Goal: Book appointment/travel/reservation

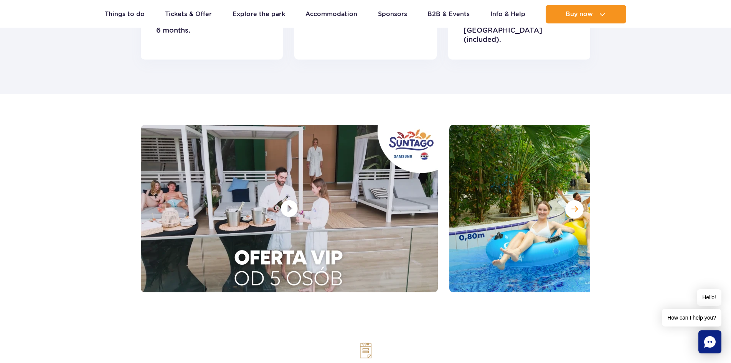
scroll to position [1074, 0]
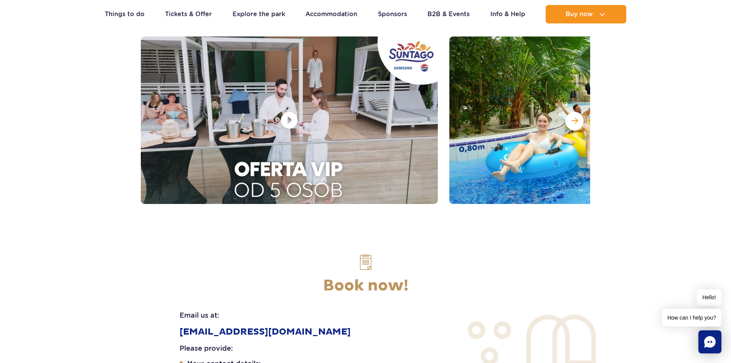
click at [360, 276] on h2 "Book now!" at bounding box center [365, 285] width 449 height 19
click at [366, 234] on section "Book now! Email us at: eventy@parkofpoland.com Please provide: Your contact det…" at bounding box center [365, 362] width 731 height 256
click at [367, 253] on img at bounding box center [365, 262] width 18 height 18
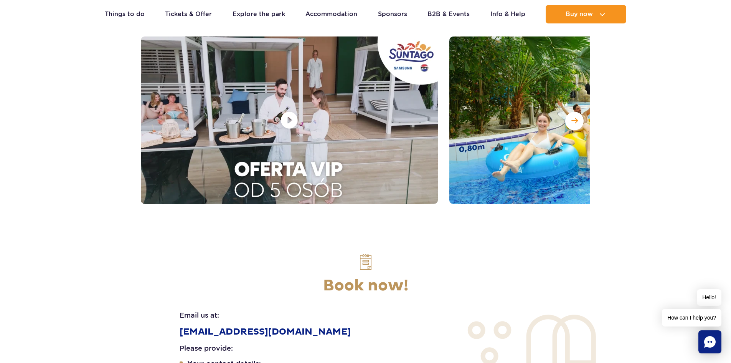
scroll to position [998, 0]
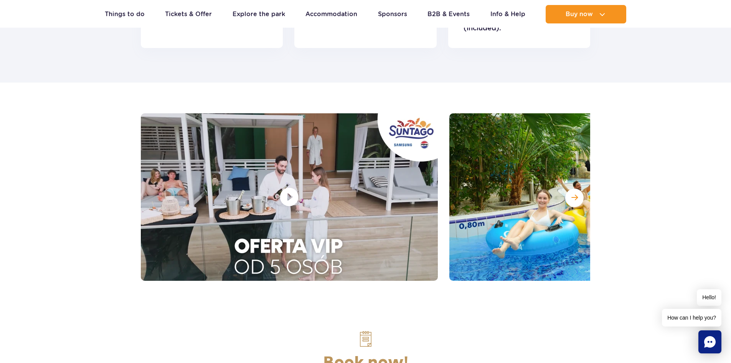
click at [351, 223] on div at bounding box center [289, 196] width 297 height 167
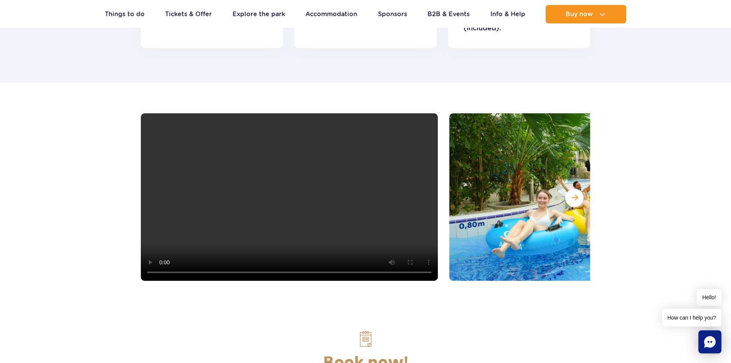
click at [351, 223] on video at bounding box center [289, 196] width 297 height 167
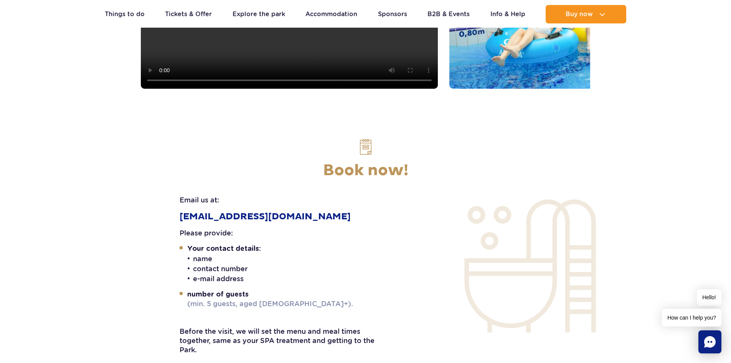
scroll to position [959, 0]
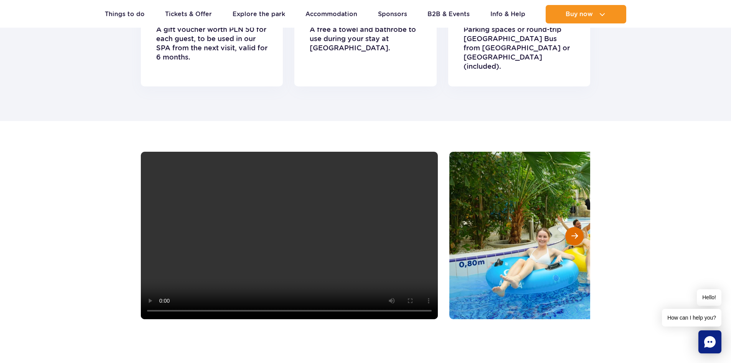
click at [575, 232] on span at bounding box center [574, 235] width 7 height 7
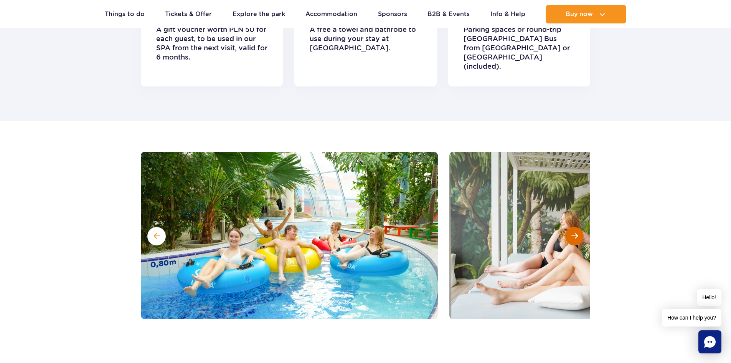
click at [575, 232] on span at bounding box center [574, 235] width 7 height 7
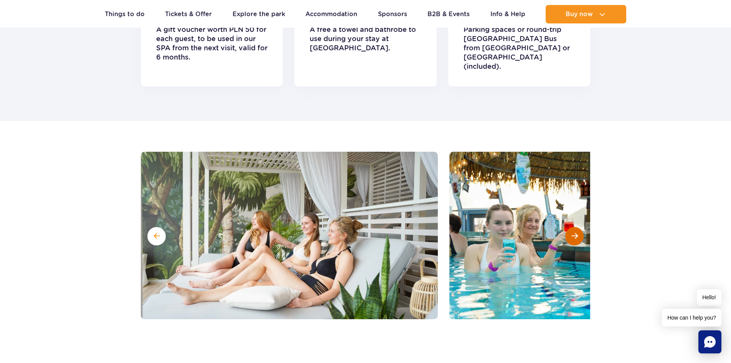
click at [575, 232] on span at bounding box center [574, 235] width 7 height 7
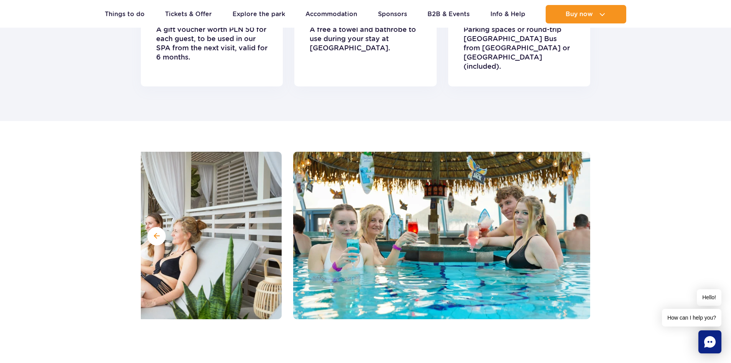
click at [575, 214] on img at bounding box center [441, 235] width 297 height 167
click at [573, 218] on img at bounding box center [441, 235] width 297 height 167
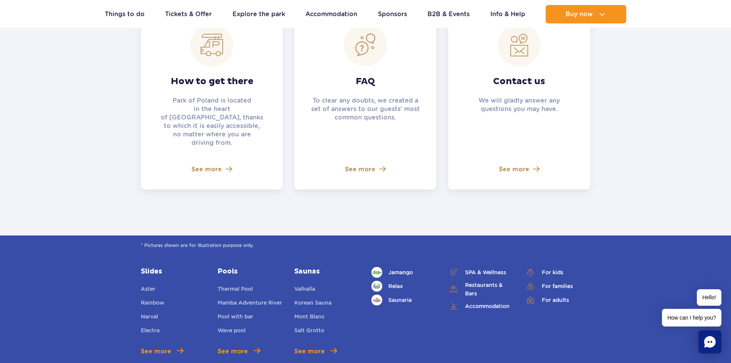
scroll to position [1765, 0]
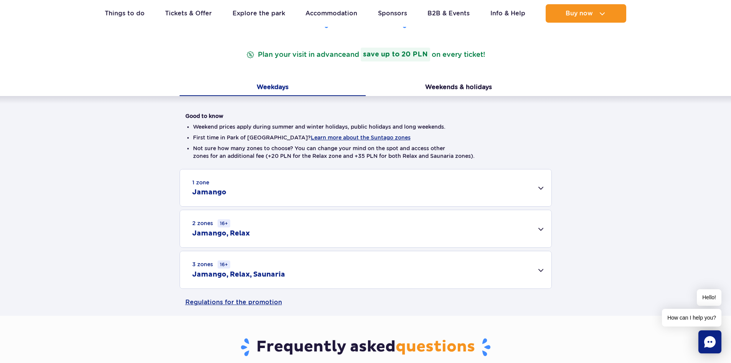
click at [411, 54] on strong "save up to 20 PLN" at bounding box center [395, 55] width 69 height 14
click at [604, 140] on div "Good to know Weekend prices apply during summer and winter holidays, public hol…" at bounding box center [365, 192] width 731 height 193
click at [160, 10] on ul "Real-time traffic Things to do Slides Aster Rainbow Narval See more Pools Therm…" at bounding box center [366, 13] width 522 height 18
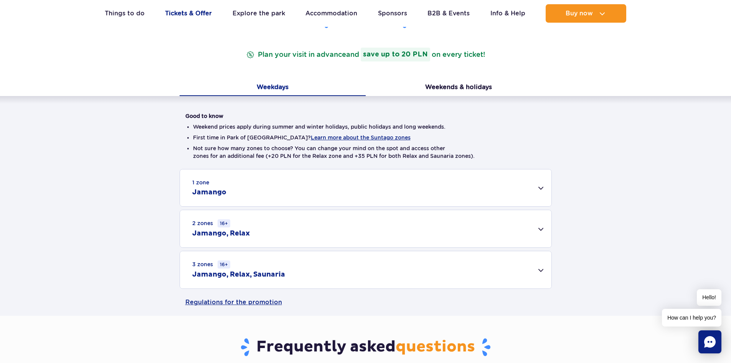
click at [186, 14] on link "Tickets & Offer" at bounding box center [188, 13] width 47 height 18
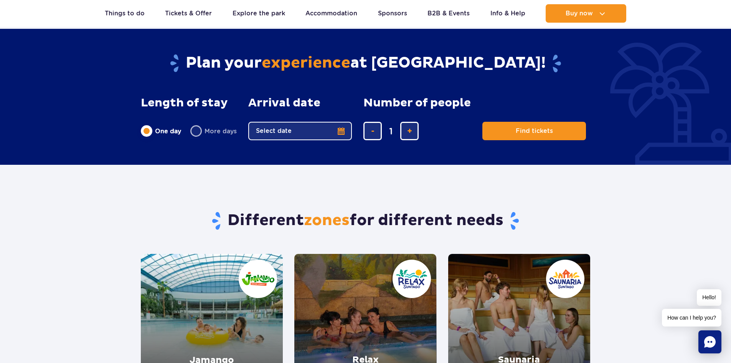
scroll to position [460, 0]
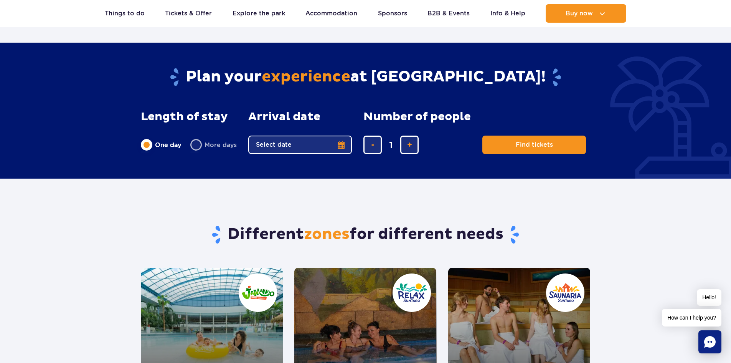
click at [198, 146] on label "More days" at bounding box center [213, 145] width 46 height 16
click at [198, 151] on input "More days" at bounding box center [194, 152] width 8 height 2
radio input "false"
radio input "true"
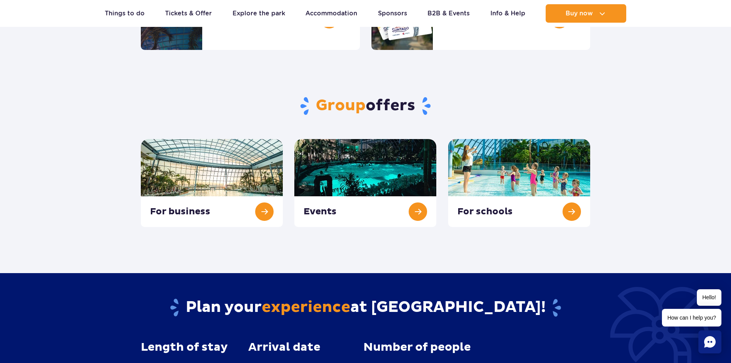
scroll to position [0, 0]
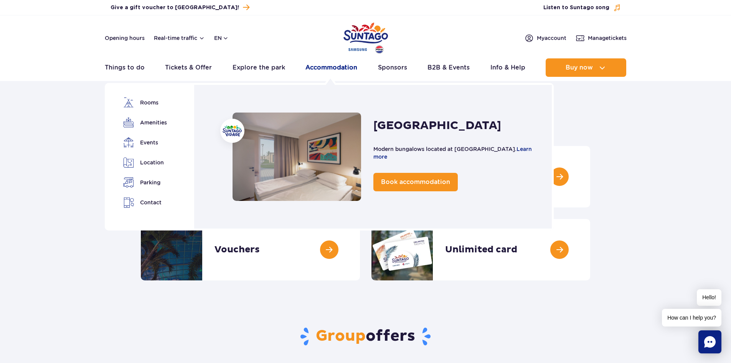
click at [333, 64] on link "Accommodation" at bounding box center [331, 67] width 52 height 18
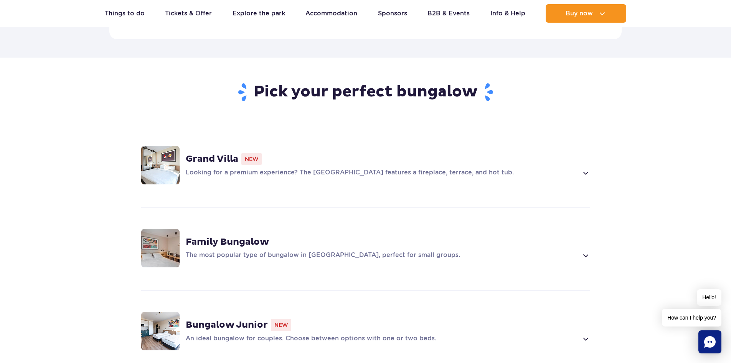
scroll to position [537, 0]
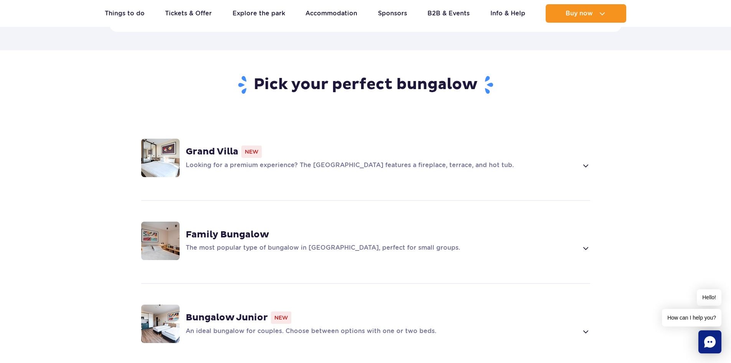
click at [525, 161] on p "Looking for a premium experience? The Grand Villa features a fireplace, terrace…" at bounding box center [382, 165] width 392 height 9
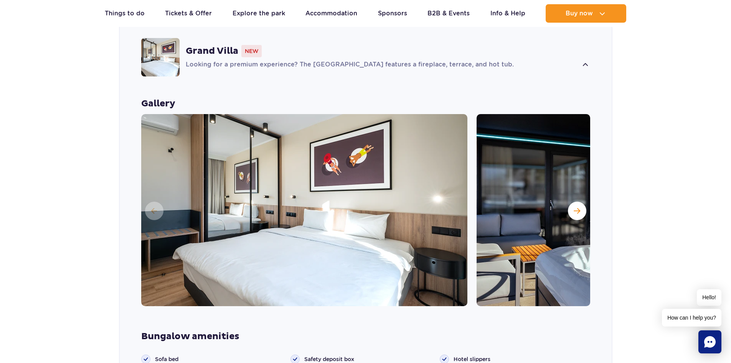
scroll to position [637, 0]
click at [574, 208] on span "Next slide" at bounding box center [577, 211] width 7 height 7
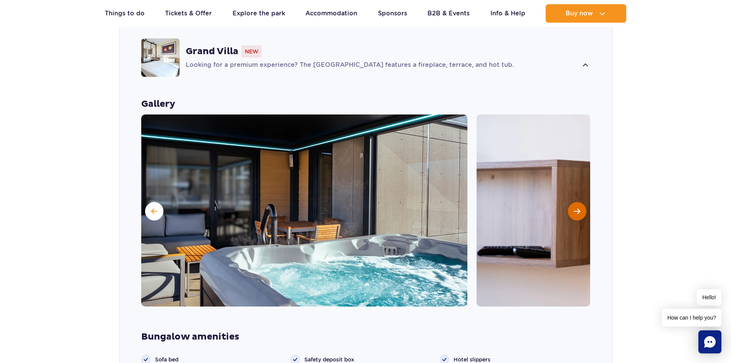
click at [577, 208] on span "Next slide" at bounding box center [577, 211] width 7 height 7
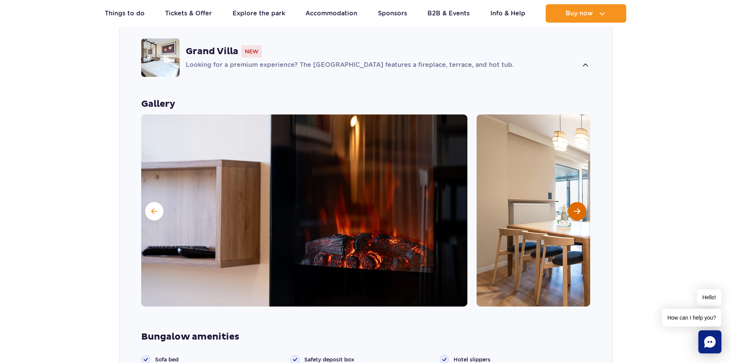
click at [577, 208] on span "Next slide" at bounding box center [577, 211] width 7 height 7
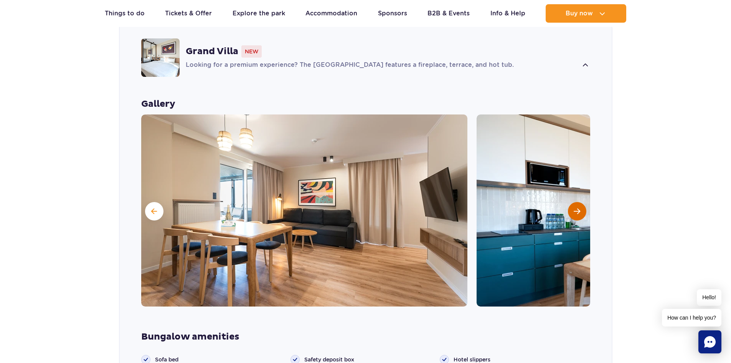
click at [577, 208] on span "Next slide" at bounding box center [577, 211] width 7 height 7
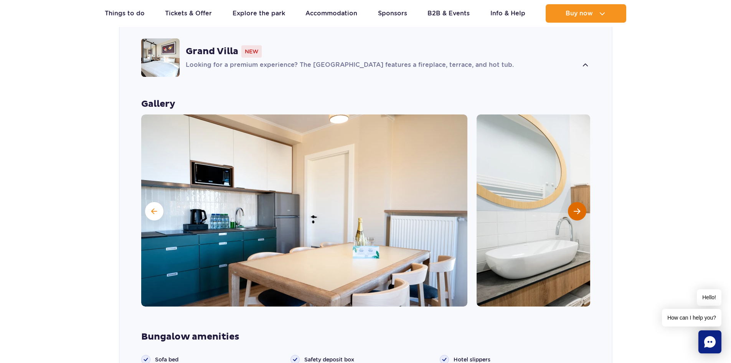
click at [577, 208] on span "Next slide" at bounding box center [577, 211] width 7 height 7
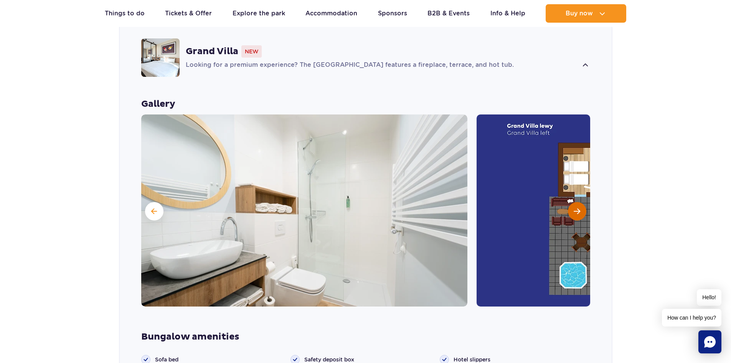
click at [577, 208] on span "Next slide" at bounding box center [577, 211] width 7 height 7
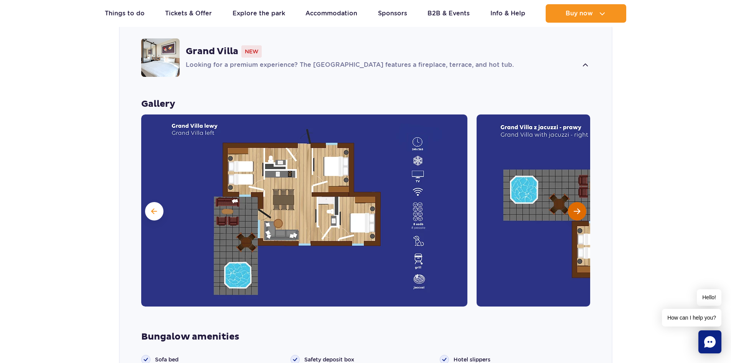
click at [577, 208] on span "Next slide" at bounding box center [577, 211] width 7 height 7
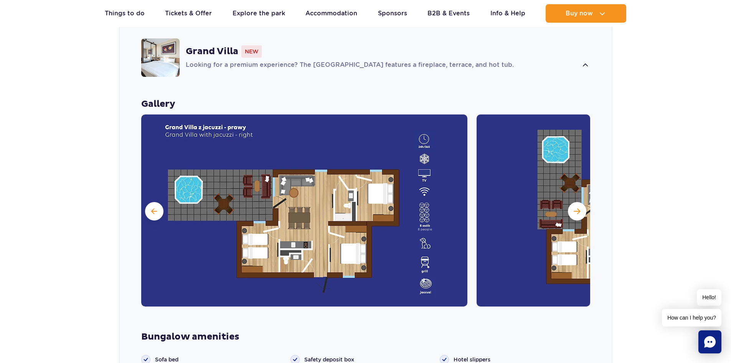
click at [649, 135] on section "Pick your perfect bungalow Grand Villa New Looking for a premium experience? Th…" at bounding box center [365, 353] width 731 height 806
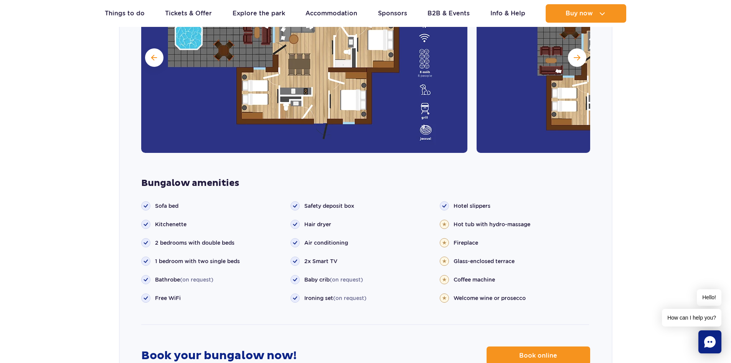
scroll to position [906, 0]
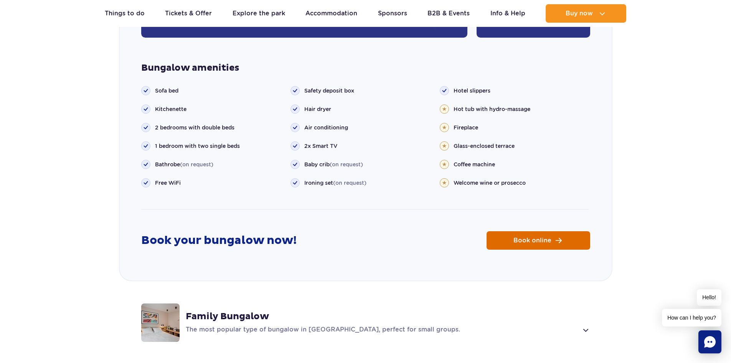
click at [538, 231] on link "Book online" at bounding box center [538, 240] width 104 height 18
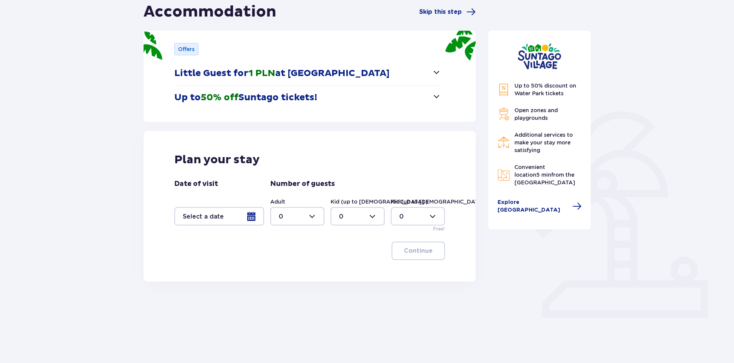
click at [251, 215] on div at bounding box center [219, 216] width 90 height 18
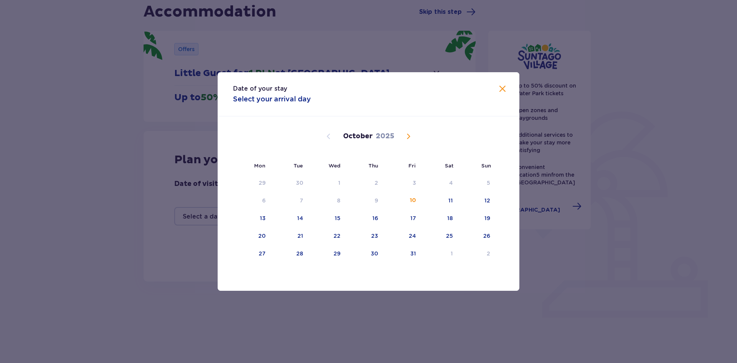
click at [405, 139] on span "Next month" at bounding box center [408, 136] width 9 height 9
click at [407, 138] on span "Next month" at bounding box center [408, 136] width 9 height 9
click at [373, 238] on div "25" at bounding box center [374, 236] width 7 height 8
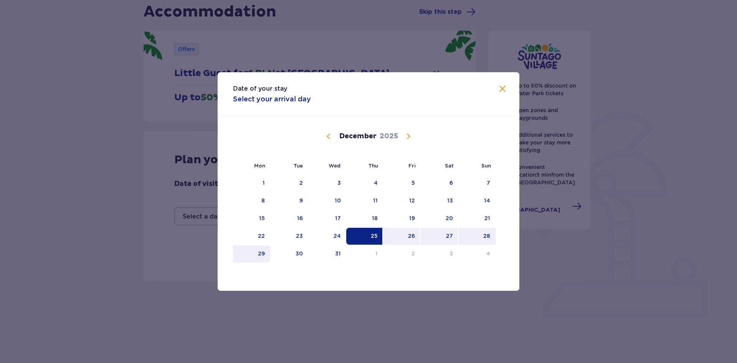
click at [257, 254] on div "29" at bounding box center [251, 253] width 37 height 17
type input "25.12.25 - 29.12.25"
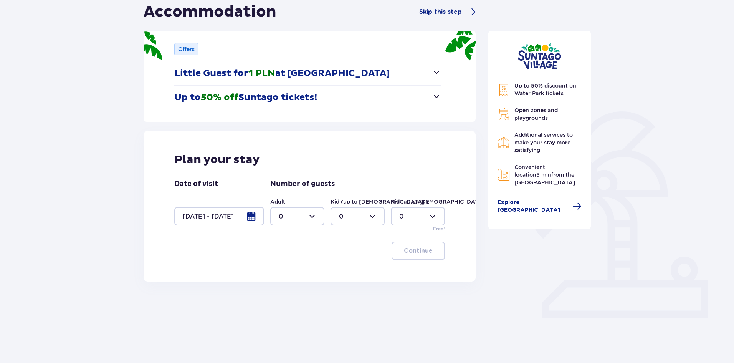
click at [310, 217] on div at bounding box center [297, 216] width 54 height 18
click at [283, 266] on div "4" at bounding box center [297, 265] width 37 height 8
type input "4"
click at [365, 213] on div at bounding box center [357, 216] width 54 height 18
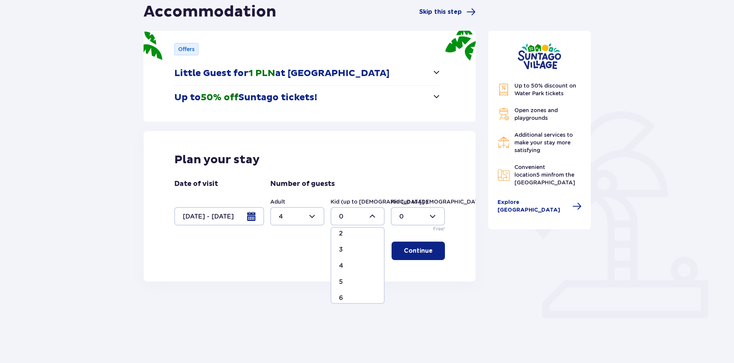
click at [339, 265] on p "4" at bounding box center [341, 265] width 4 height 8
type input "4"
click at [409, 252] on p "Continue" at bounding box center [418, 250] width 29 height 8
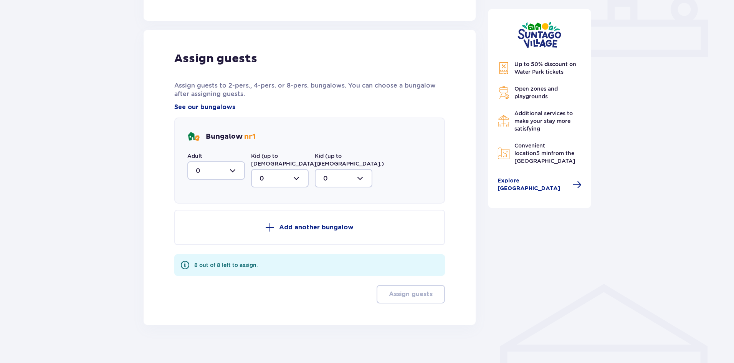
scroll to position [340, 0]
click at [221, 171] on div at bounding box center [216, 170] width 58 height 18
click at [200, 242] on p "4" at bounding box center [198, 245] width 4 height 8
type input "4"
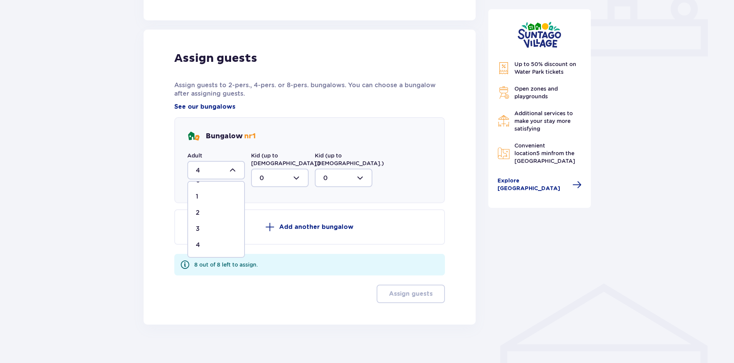
scroll to position [295, 0]
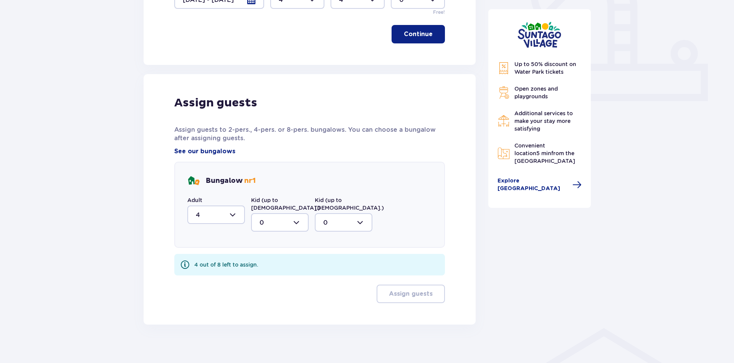
click at [283, 216] on div at bounding box center [280, 222] width 58 height 18
click at [264, 293] on div "4" at bounding box center [279, 297] width 41 height 8
type input "4"
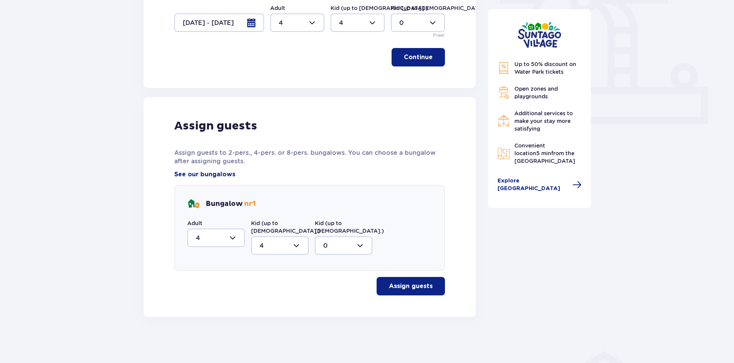
scroll to position [265, 0]
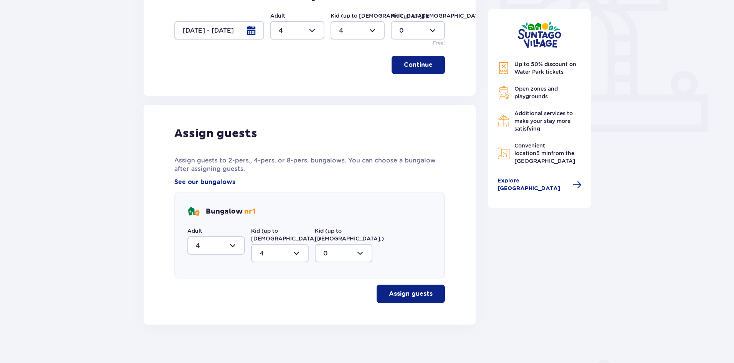
click at [405, 289] on p "Assign guests" at bounding box center [411, 293] width 44 height 8
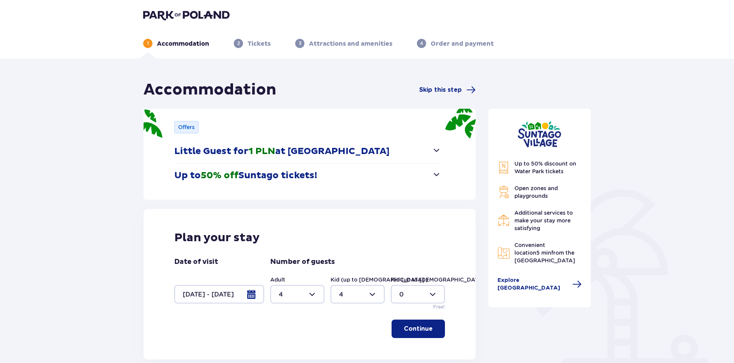
scroll to position [0, 0]
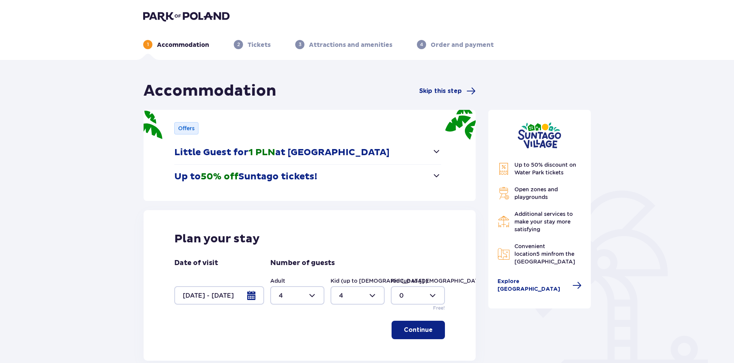
click at [168, 16] on img at bounding box center [186, 16] width 86 height 11
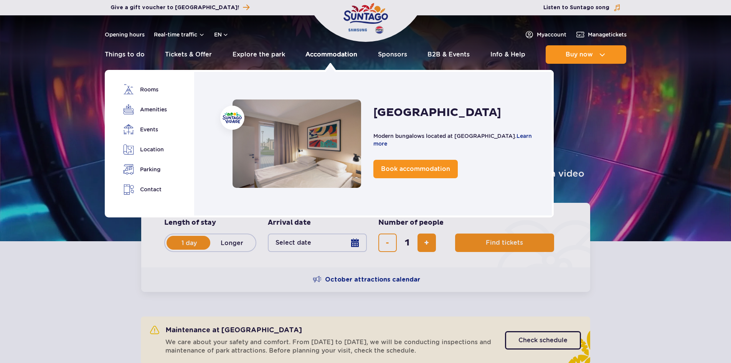
click at [344, 54] on link "Accommodation" at bounding box center [331, 54] width 52 height 18
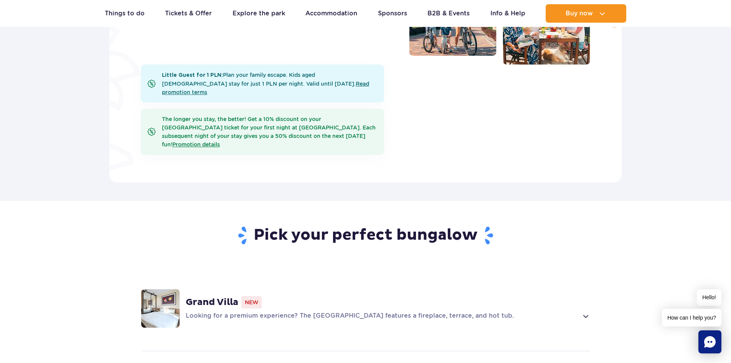
scroll to position [575, 0]
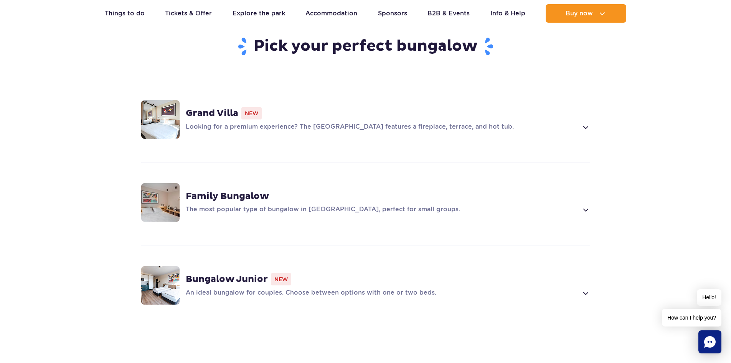
click at [253, 190] on strong "Family Bungalow" at bounding box center [227, 196] width 83 height 12
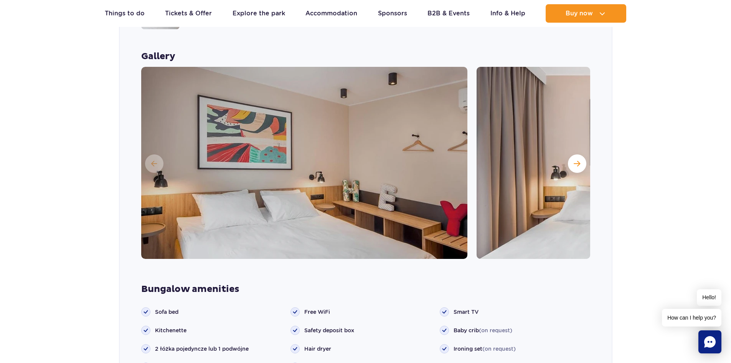
scroll to position [838, 0]
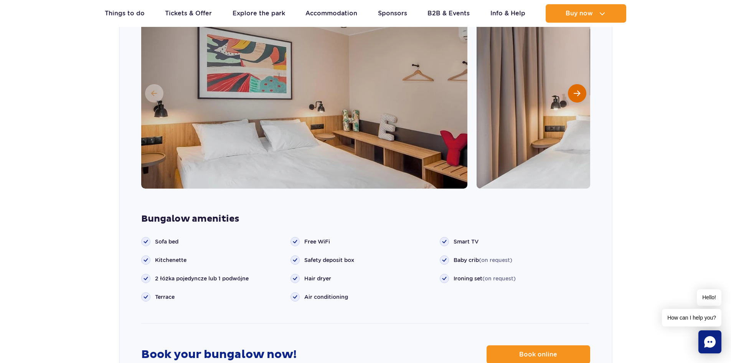
click at [580, 84] on button "Next slide" at bounding box center [577, 93] width 18 height 18
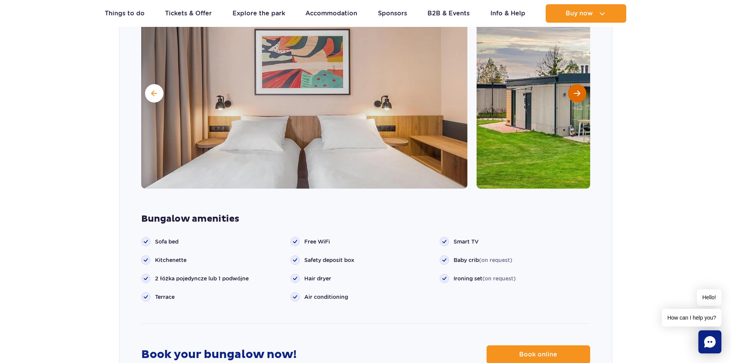
click at [580, 84] on button "Next slide" at bounding box center [577, 93] width 18 height 18
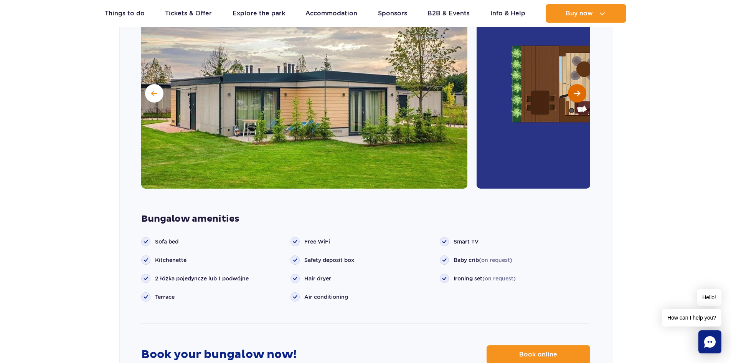
click at [580, 84] on button "Next slide" at bounding box center [577, 93] width 18 height 18
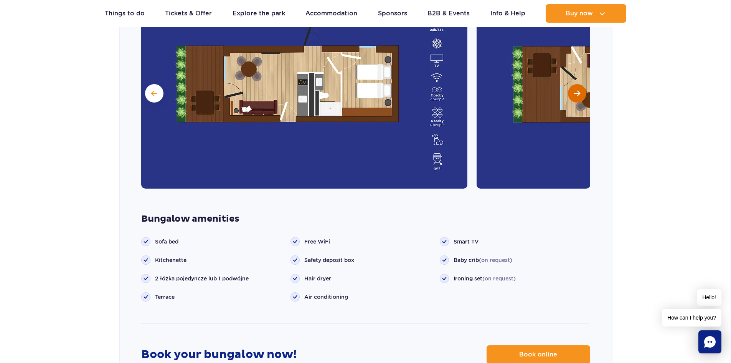
click at [580, 84] on button "Next slide" at bounding box center [577, 93] width 18 height 18
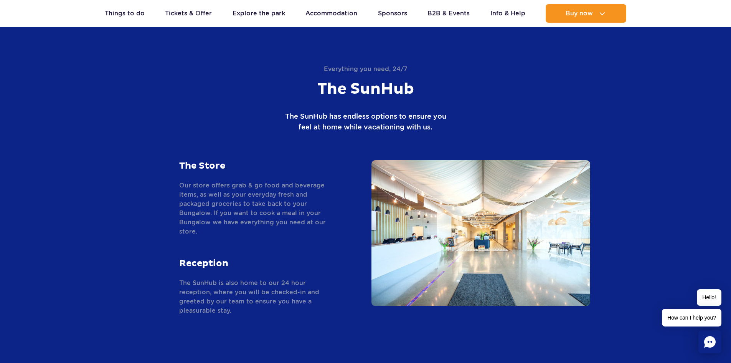
scroll to position [1759, 0]
